Goal: Task Accomplishment & Management: Complete application form

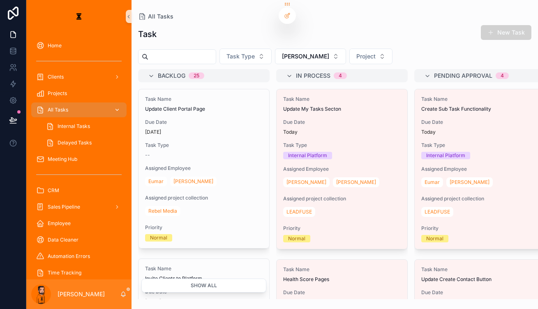
click at [68, 103] on div "All Tasks" at bounding box center [78, 109] width 85 height 13
click at [70, 266] on div "Time Tracking" at bounding box center [78, 272] width 85 height 13
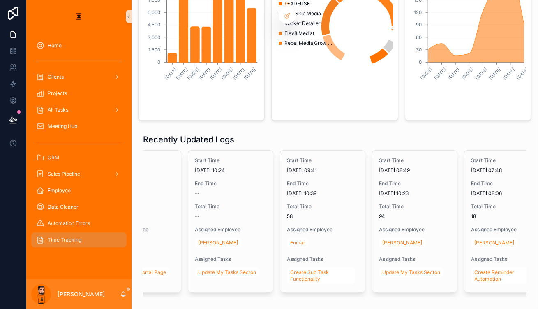
scroll to position [0, 59]
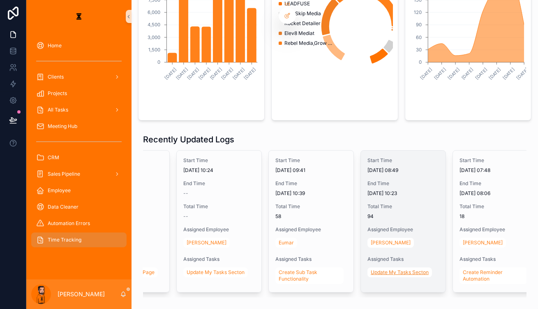
click at [371, 269] on span "Update My Tasks Secton" at bounding box center [400, 272] width 58 height 7
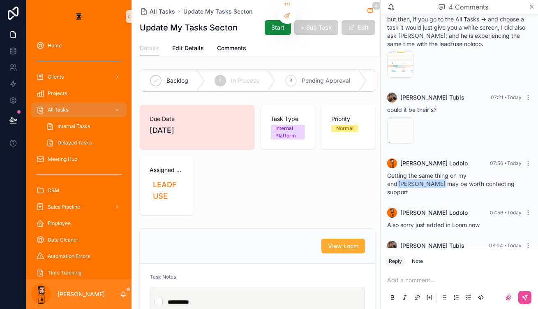
scroll to position [106, 0]
click at [150, 8] on span "All Tasks" at bounding box center [162, 11] width 25 height 8
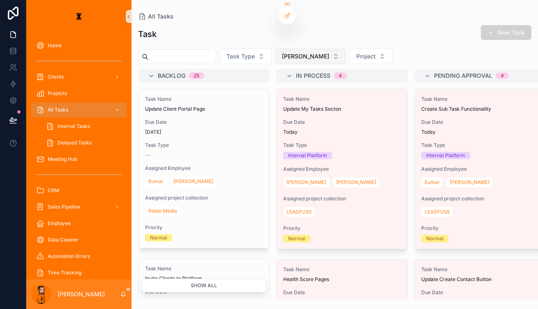
click at [275, 48] on button "[PERSON_NAME]" at bounding box center [310, 56] width 71 height 16
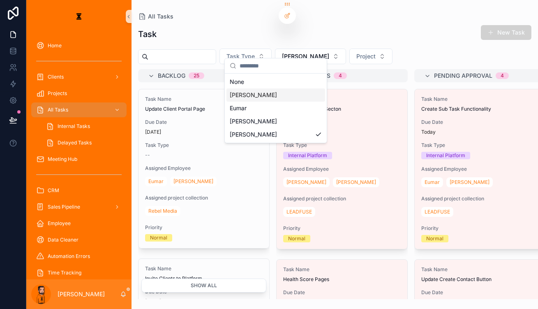
drag, startPoint x: 246, startPoint y: 99, endPoint x: 246, endPoint y: 92, distance: 7.4
click at [246, 92] on div "None [PERSON_NAME] [PERSON_NAME]" at bounding box center [275, 108] width 99 height 66
click at [246, 92] on div "[PERSON_NAME]" at bounding box center [275, 94] width 99 height 13
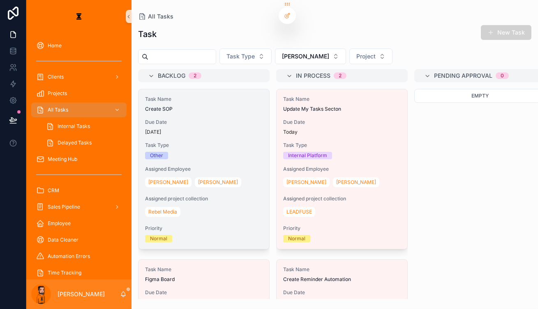
click at [180, 175] on div "[PERSON_NAME]" at bounding box center [204, 181] width 118 height 13
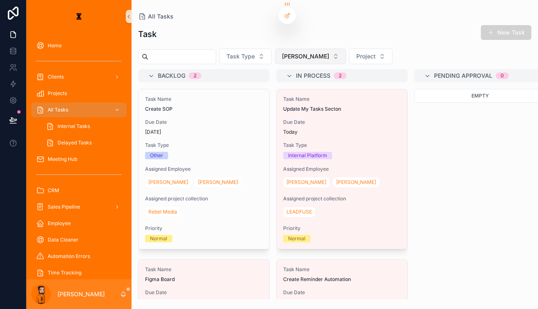
click at [283, 50] on button "[PERSON_NAME]" at bounding box center [310, 56] width 71 height 16
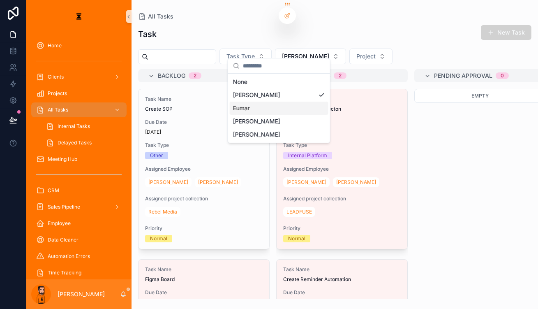
click at [269, 101] on div "Eumar" at bounding box center [279, 107] width 99 height 13
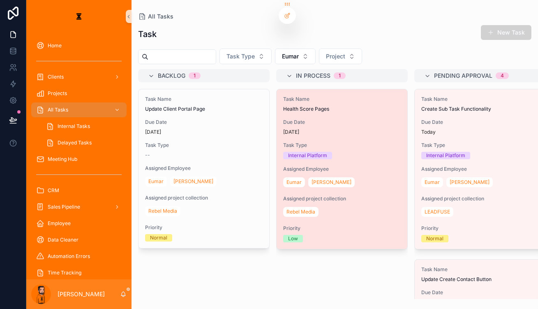
click at [322, 121] on div "Task Name Health Score Pages Due Date [DATE] Task Type Internal Platform Assign…" at bounding box center [342, 168] width 131 height 159
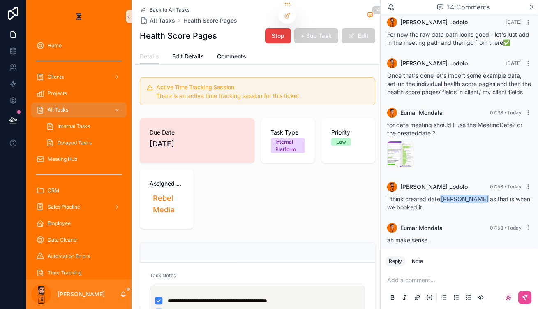
scroll to position [37, 0]
drag, startPoint x: 300, startPoint y: 184, endPoint x: 299, endPoint y: 179, distance: 5.4
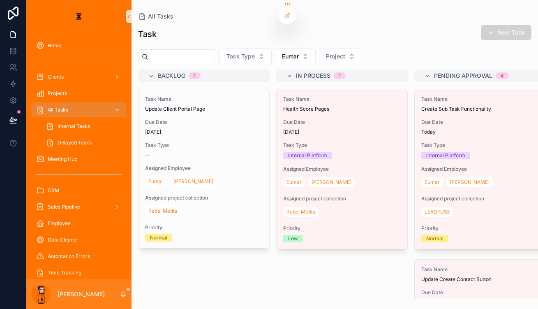
click at [280, 41] on div "Task New Task Task Type Eumar Project Backlog 1 Task Name Update Client Portal …" at bounding box center [334, 159] width 406 height 279
click at [281, 48] on button "Eumar" at bounding box center [295, 56] width 41 height 16
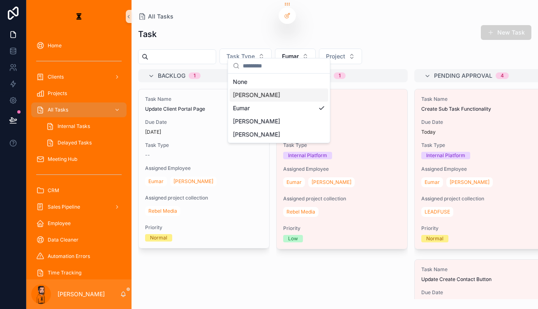
click at [272, 95] on div "[PERSON_NAME]" at bounding box center [279, 94] width 99 height 13
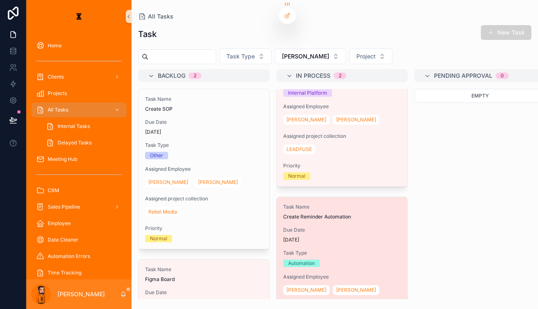
scroll to position [78, 0]
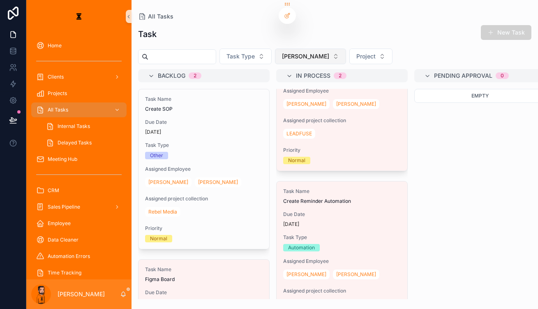
click at [282, 52] on span "[PERSON_NAME]" at bounding box center [305, 56] width 47 height 8
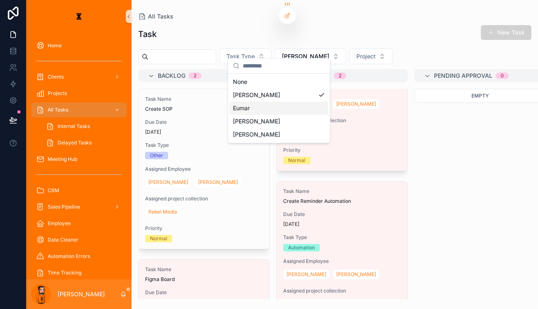
click at [272, 101] on div "Eumar" at bounding box center [279, 107] width 99 height 13
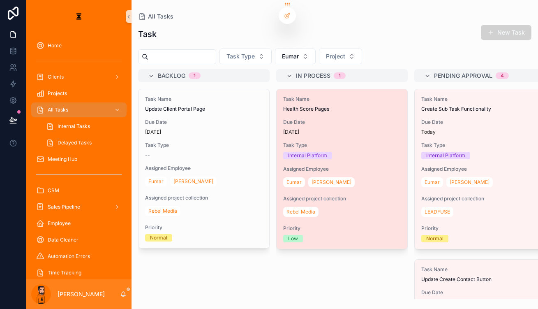
click at [327, 119] on div "Due Date [DATE]" at bounding box center [342, 127] width 118 height 16
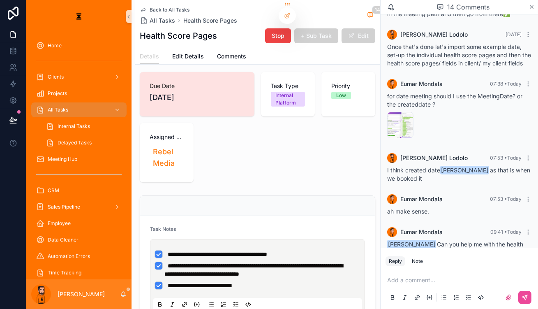
scroll to position [112, 0]
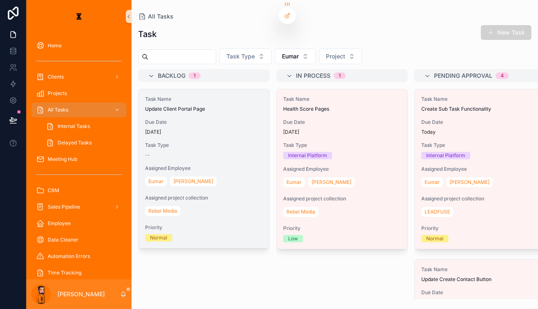
click at [207, 123] on div "Task Name Update Client Portal Page Due Date [DATE] Task Type -- Assigned Emplo…" at bounding box center [203, 168] width 131 height 159
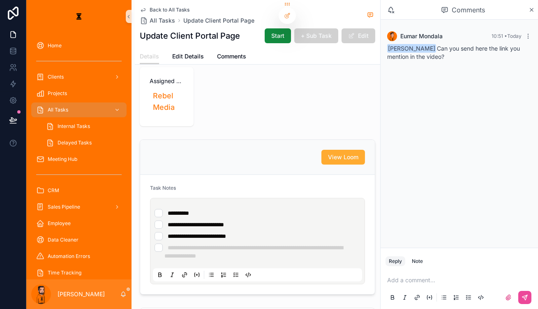
scroll to position [112, 0]
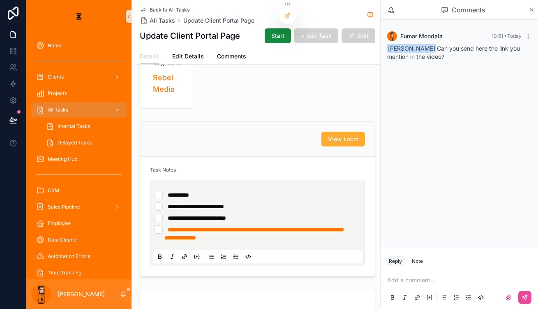
click at [195, 226] on span "**********" at bounding box center [253, 233] width 178 height 14
click at [164, 226] on span "**********" at bounding box center [253, 233] width 178 height 14
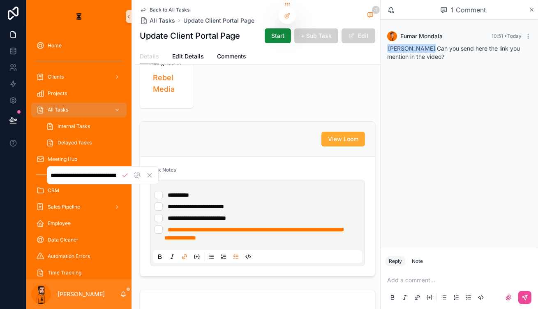
scroll to position [0, 210]
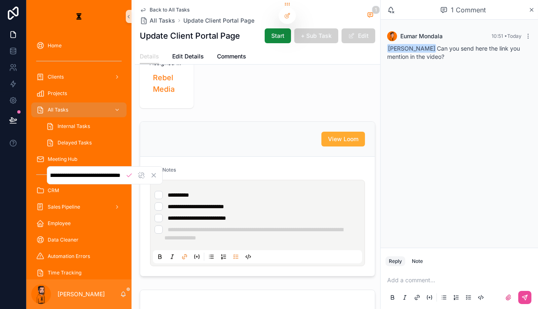
click at [111, 175] on input "**********" at bounding box center [86, 174] width 70 height 7
click at [211, 122] on div "View Loom" at bounding box center [257, 139] width 235 height 35
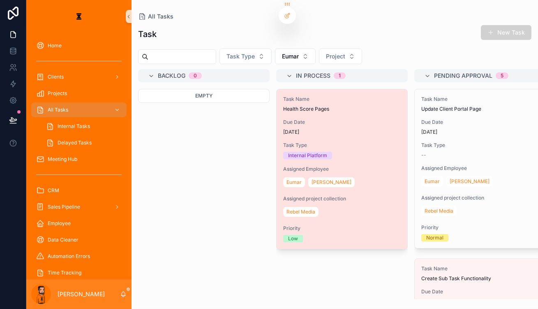
click at [349, 152] on div "Internal Platform" at bounding box center [342, 155] width 118 height 7
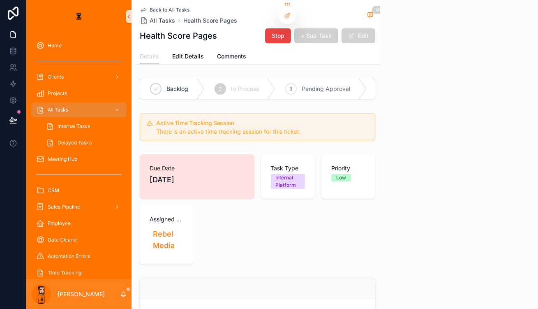
scroll to position [541, 0]
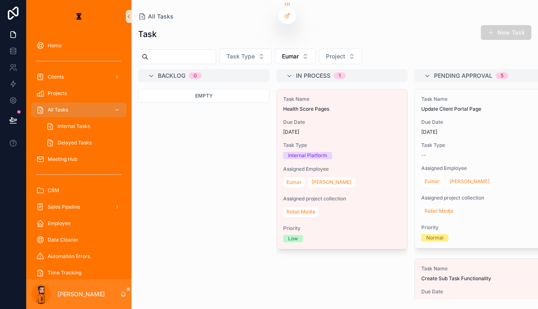
click at [288, 41] on div "Task New Task Task Type Eumar Project Backlog 0 Empty In Process 1 Task Name He…" at bounding box center [334, 159] width 406 height 279
click at [285, 49] on button "Eumar" at bounding box center [295, 56] width 41 height 16
click at [198, 139] on div "Empty" at bounding box center [203, 194] width 131 height 210
click at [261, 56] on div "Task New Task Task Type Eumar Project Backlog 0 Empty In Process 1 Task Name He…" at bounding box center [334, 159] width 406 height 279
click at [284, 48] on button "Eumar" at bounding box center [295, 56] width 41 height 16
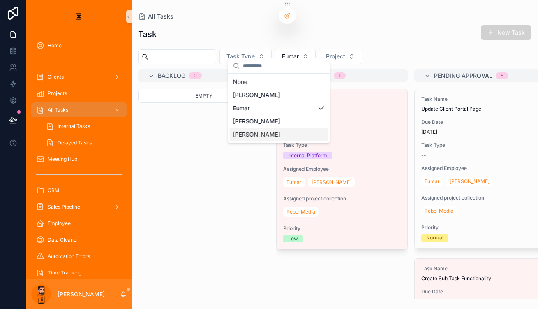
click at [274, 128] on div "[PERSON_NAME]" at bounding box center [279, 134] width 99 height 13
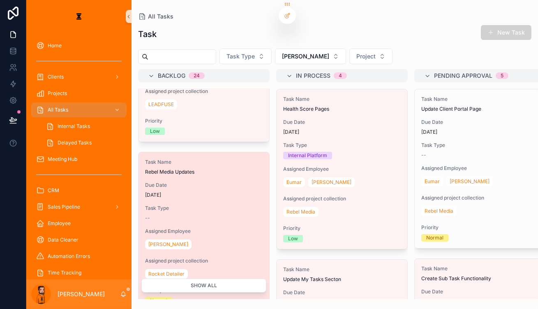
scroll to position [448, 0]
click at [184, 237] on div "[PERSON_NAME]" at bounding box center [204, 243] width 118 height 13
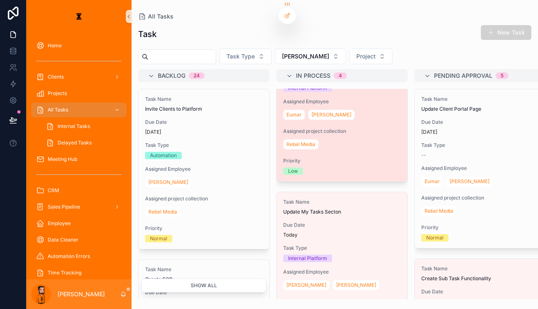
scroll to position [112, 0]
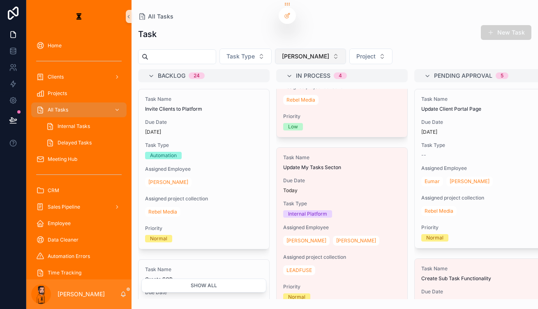
click at [283, 51] on button "[PERSON_NAME]" at bounding box center [310, 56] width 71 height 16
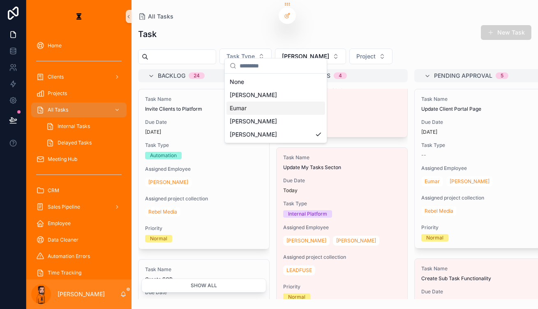
click at [269, 102] on div "Eumar" at bounding box center [275, 107] width 99 height 13
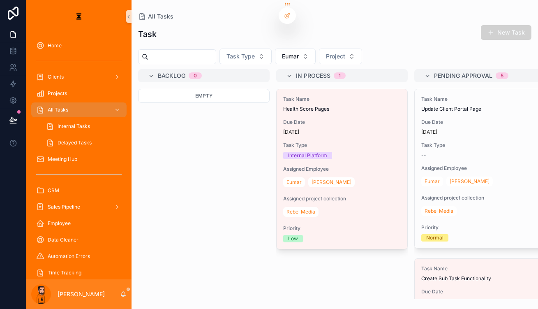
click at [288, 41] on div "Task New Task Task Type Eumar Project Backlog 0 Empty In Process 1 Task Name He…" at bounding box center [334, 159] width 406 height 279
click at [288, 42] on div "Task New Task Task Type Eumar Project Backlog 0 Empty In Process 1 Task Name He…" at bounding box center [334, 159] width 406 height 279
click at [288, 48] on button "Eumar" at bounding box center [295, 56] width 41 height 16
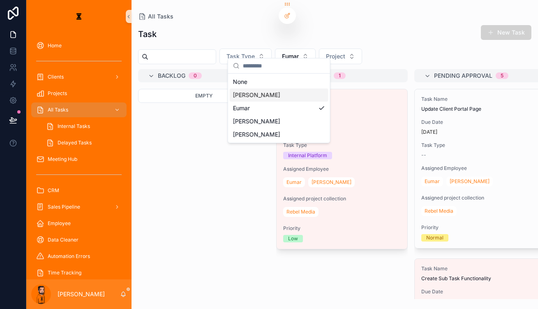
click at [258, 92] on div "[PERSON_NAME]" at bounding box center [279, 94] width 99 height 13
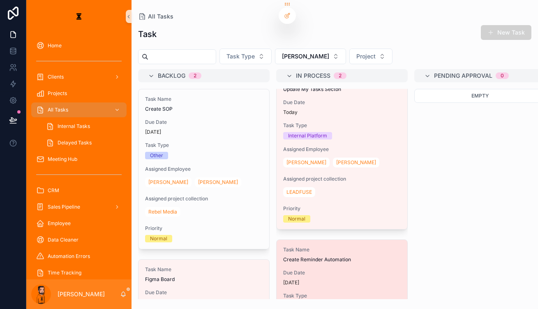
scroll to position [37, 0]
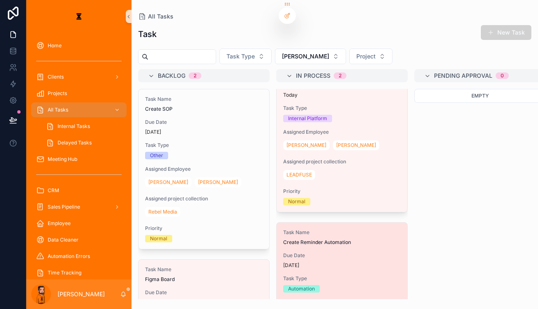
click at [281, 232] on div "Task Name Create Reminder Automation Due Date [DATE] Task Type Automation Assig…" at bounding box center [342, 301] width 131 height 159
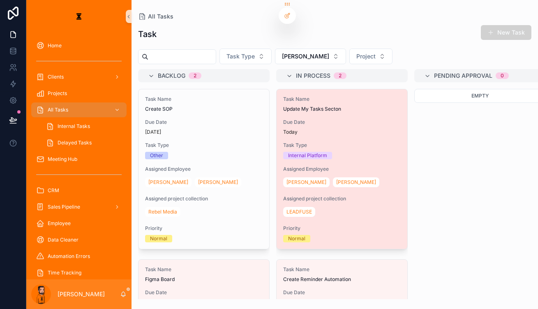
click at [317, 142] on div "Task Type Internal Platform" at bounding box center [342, 150] width 118 height 17
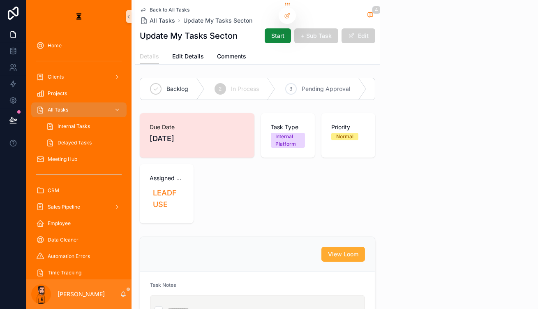
scroll to position [143, 0]
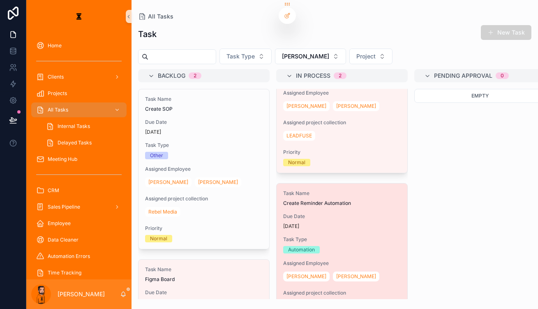
scroll to position [78, 0]
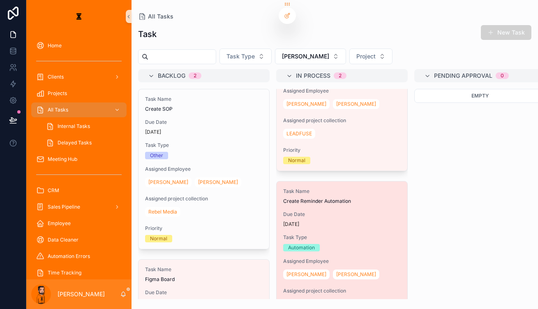
click at [284, 234] on div "Task Type Automation" at bounding box center [342, 242] width 118 height 17
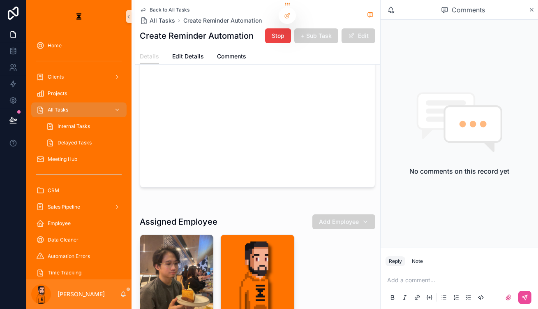
scroll to position [411, 0]
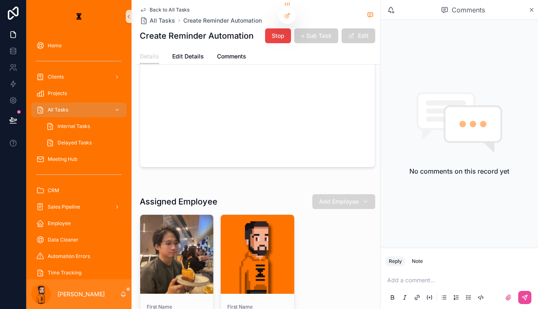
click at [359, 197] on span "Add Employee" at bounding box center [339, 201] width 40 height 8
click at [339, 172] on div "Eumar" at bounding box center [362, 173] width 99 height 13
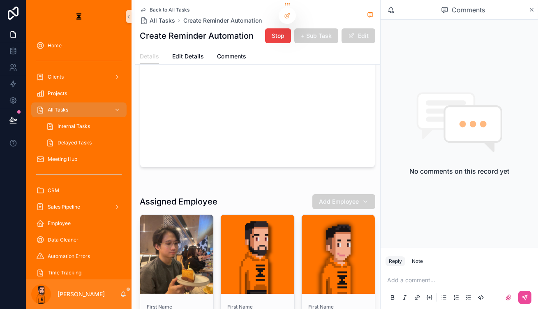
click at [441, 279] on p "scrollable content" at bounding box center [461, 280] width 148 height 8
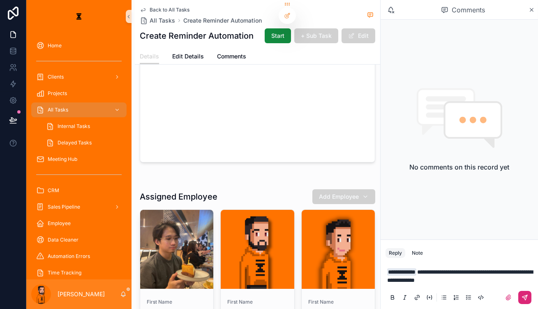
click at [521, 299] on button "scrollable content" at bounding box center [524, 296] width 13 height 13
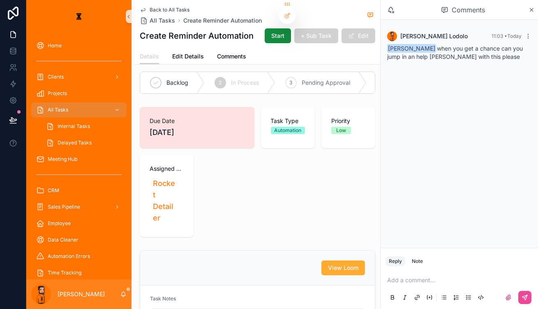
scroll to position [0, 0]
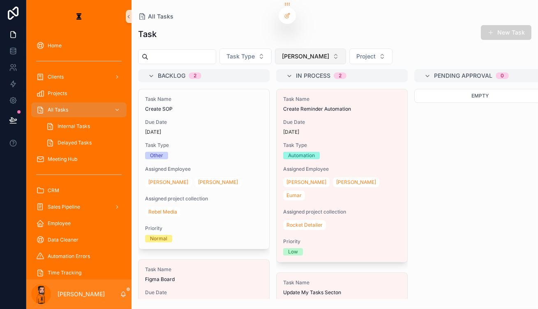
click at [282, 52] on span "[PERSON_NAME]" at bounding box center [305, 56] width 47 height 8
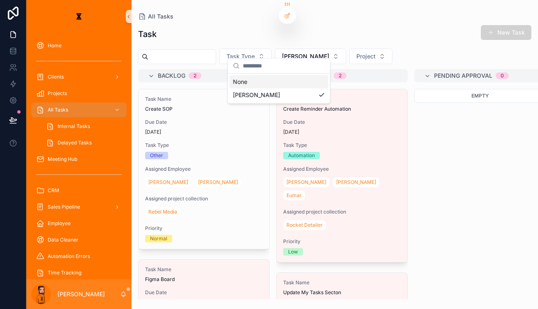
click at [414, 167] on div "Empty" at bounding box center [479, 194] width 131 height 210
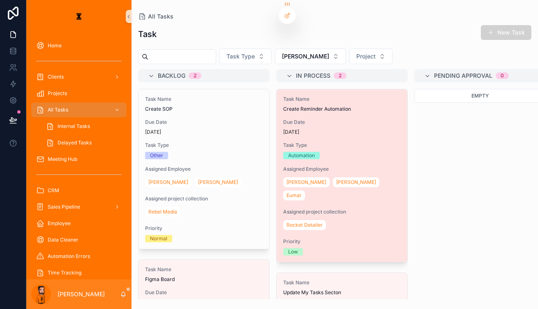
click at [334, 152] on div "Automation" at bounding box center [342, 155] width 118 height 7
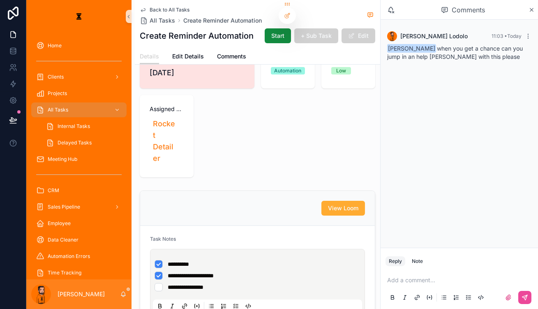
scroll to position [37, 0]
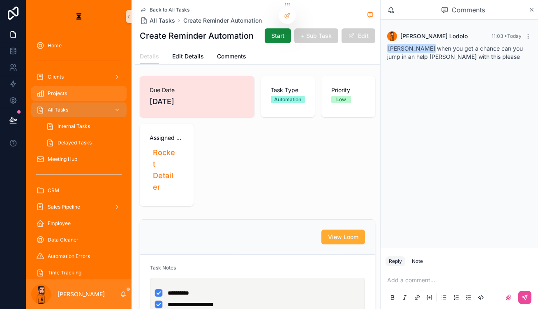
drag, startPoint x: 76, startPoint y: 94, endPoint x: 102, endPoint y: 88, distance: 26.6
click at [76, 103] on div "All Tasks" at bounding box center [78, 109] width 85 height 13
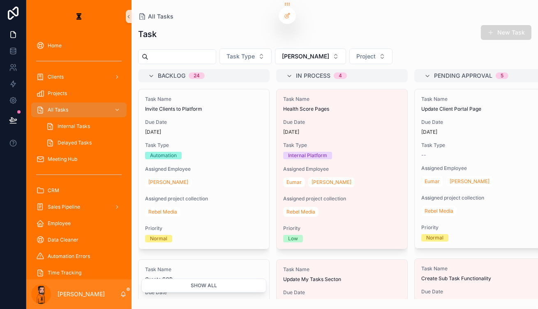
click at [507, 29] on button "New Task" at bounding box center [506, 32] width 51 height 15
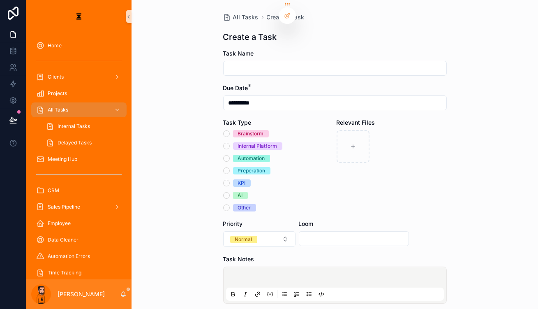
click at [256, 62] on input "scrollable content" at bounding box center [335, 68] width 223 height 12
type input "**********"
click at [274, 95] on div "**********" at bounding box center [335, 102] width 224 height 15
click at [234, 142] on label "Internal Platform" at bounding box center [257, 145] width 49 height 7
click at [230, 143] on button "Internal Platform" at bounding box center [226, 146] width 7 height 7
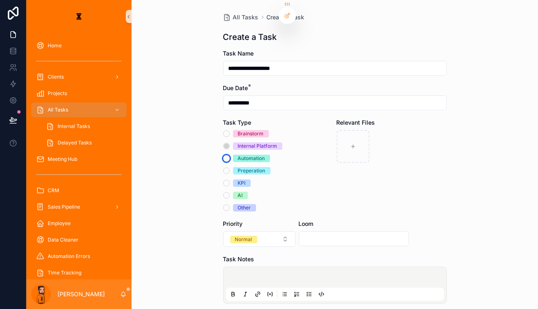
click at [229, 155] on button "Automation" at bounding box center [226, 158] width 7 height 7
click at [225, 125] on div "**********" at bounding box center [335, 227] width 237 height 454
click at [224, 116] on div "**********" at bounding box center [335, 227] width 237 height 454
click at [228, 143] on button "Internal Platform" at bounding box center [226, 146] width 7 height 7
click at [231, 154] on div "Automation" at bounding box center [278, 157] width 110 height 7
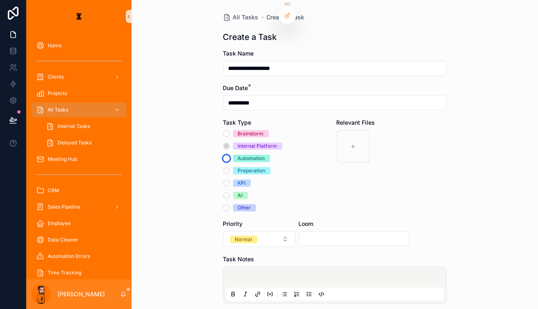
click at [230, 155] on button "Automation" at bounding box center [226, 158] width 7 height 7
click at [287, 269] on div "scrollable content" at bounding box center [335, 284] width 218 height 31
click at [311, 269] on div "scrollable content" at bounding box center [335, 284] width 218 height 31
click at [306, 274] on p "scrollable content" at bounding box center [337, 278] width 218 height 8
click at [309, 290] on icon "scrollable content" at bounding box center [309, 293] width 7 height 7
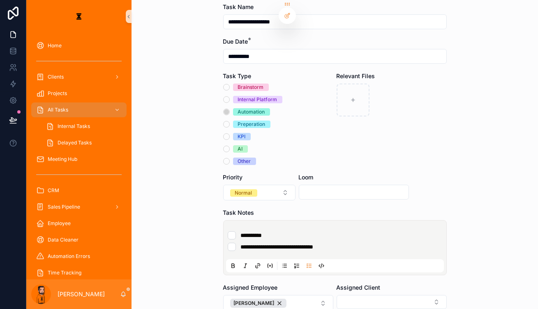
scroll to position [74, 0]
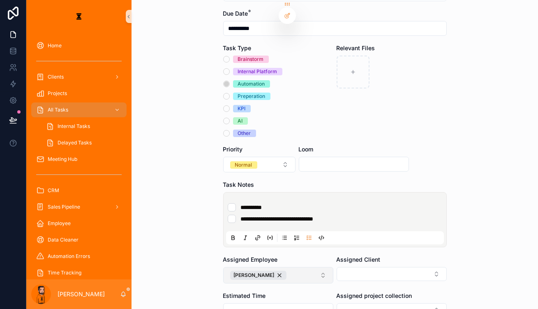
click at [263, 267] on button "[PERSON_NAME]" at bounding box center [278, 275] width 110 height 16
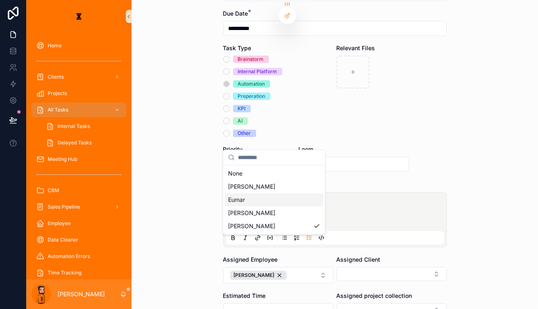
click at [256, 193] on div "Eumar" at bounding box center [274, 199] width 99 height 13
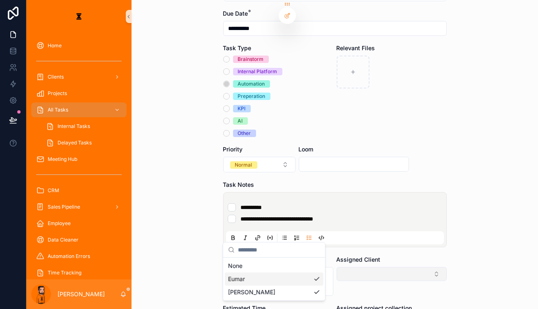
click at [415, 267] on button "Select Button" at bounding box center [392, 274] width 110 height 14
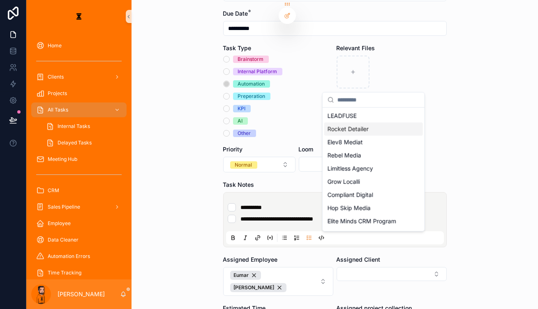
click at [354, 126] on span "Rocket Detailer" at bounding box center [347, 129] width 41 height 8
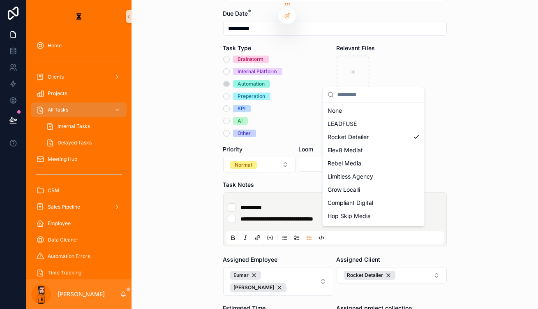
click at [357, 259] on div "**********" at bounding box center [282, 154] width 512 height 309
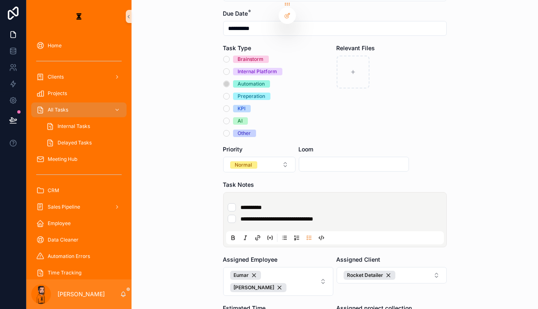
click at [346, 291] on span "Churn Buster Set-up" at bounding box center [354, 295] width 55 height 8
click at [470, 246] on div "**********" at bounding box center [334, 154] width 406 height 309
drag, startPoint x: 328, startPoint y: 123, endPoint x: 328, endPoint y: 149, distance: 25.9
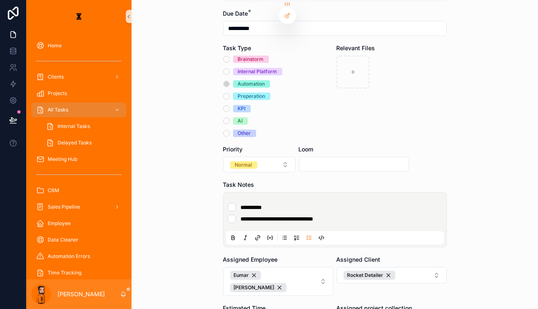
click at [328, 145] on div "Loom" at bounding box center [354, 158] width 110 height 27
click at [328, 149] on form "**********" at bounding box center [335, 193] width 224 height 437
click at [331, 158] on input "scrollable content" at bounding box center [353, 164] width 109 height 12
paste input "**********"
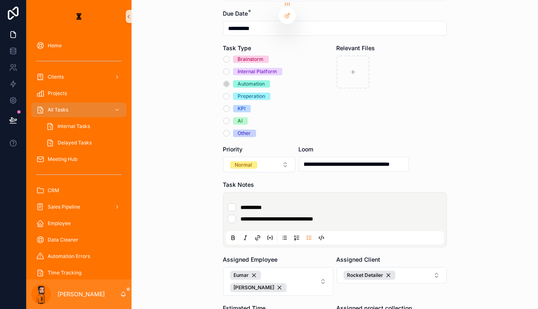
type input "**********"
click at [350, 110] on div "Relevant Files" at bounding box center [392, 90] width 110 height 93
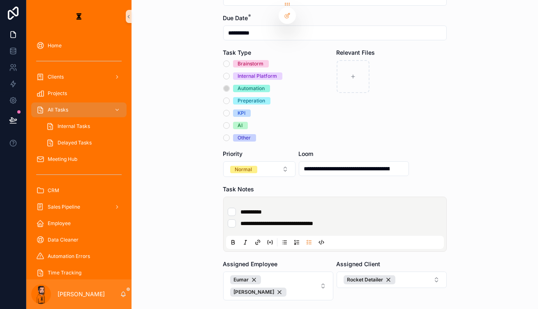
scroll to position [74, 0]
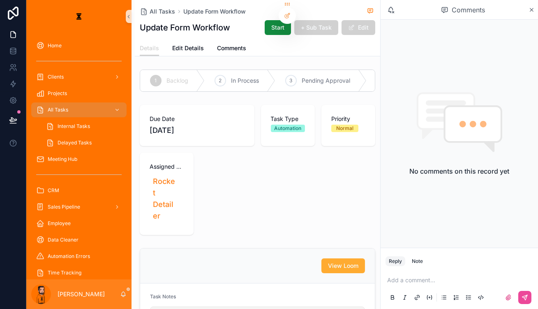
click at [415, 280] on p "scrollable content" at bounding box center [461, 280] width 148 height 8
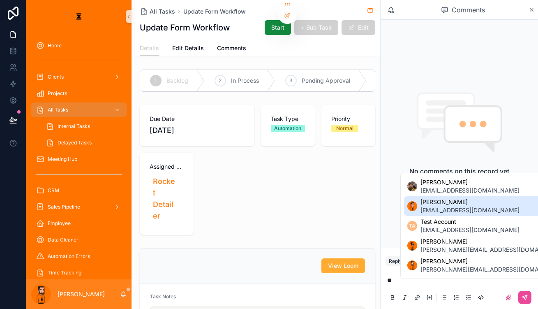
click at [444, 206] on span "[PERSON_NAME]" at bounding box center [469, 202] width 99 height 8
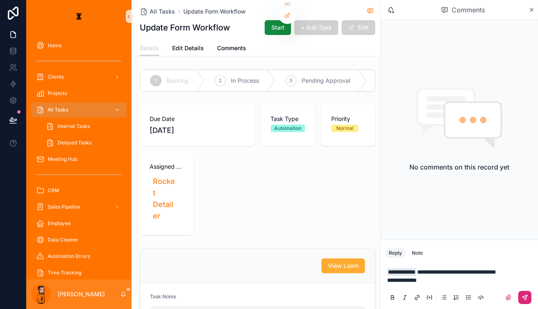
click at [526, 297] on icon "scrollable content" at bounding box center [524, 297] width 7 height 7
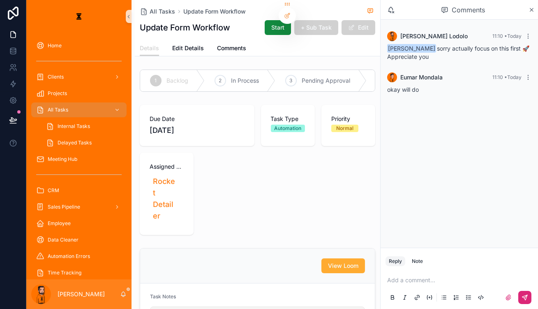
click at [434, 284] on p "scrollable content" at bounding box center [461, 280] width 148 height 8
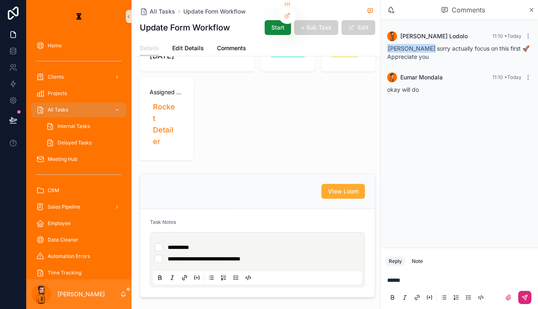
click at [425, 282] on p "******" at bounding box center [461, 280] width 148 height 8
click at [433, 284] on p "**********" at bounding box center [461, 267] width 148 height 33
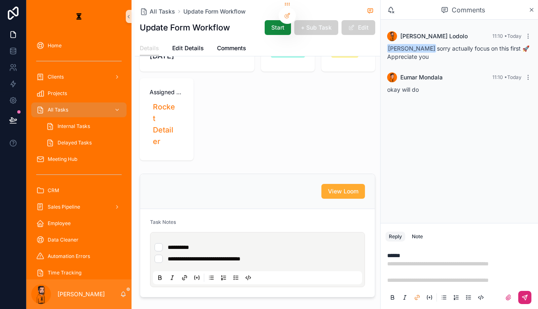
click at [432, 258] on p "**********" at bounding box center [461, 267] width 148 height 33
click at [533, 283] on p "**********" at bounding box center [461, 263] width 148 height 41
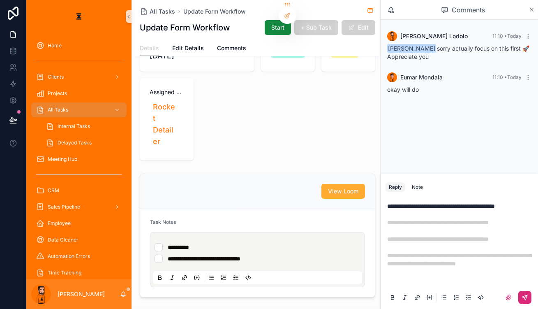
click at [408, 276] on p "**********" at bounding box center [461, 243] width 148 height 82
click at [418, 280] on p "**********" at bounding box center [461, 243] width 148 height 82
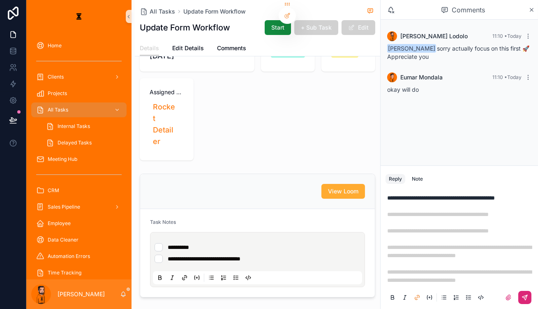
click at [465, 286] on div "**********" at bounding box center [459, 247] width 148 height 117
click at [466, 281] on p "**********" at bounding box center [461, 239] width 148 height 90
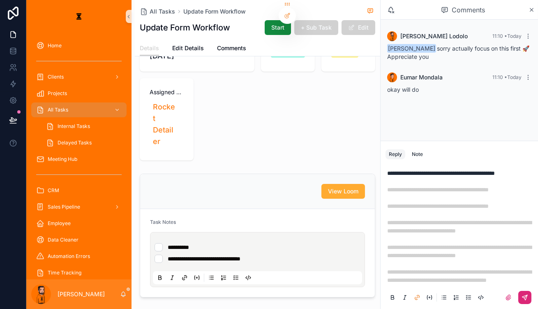
click at [527, 297] on icon "scrollable content" at bounding box center [524, 297] width 5 height 5
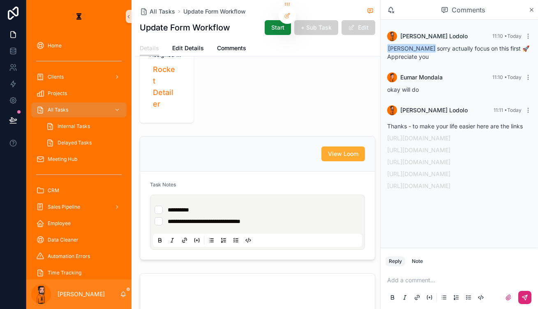
scroll to position [112, 0]
